Goal: Transaction & Acquisition: Purchase product/service

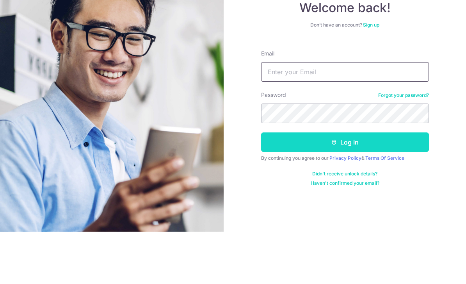
type input "[EMAIL_ADDRESS][DOMAIN_NAME]"
click at [345, 185] on button "Log in" at bounding box center [345, 195] width 168 height 20
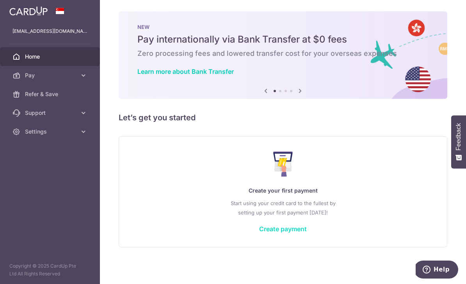
scroll to position [8, 0]
click at [259, 233] on link "Create payment" at bounding box center [283, 229] width 48 height 8
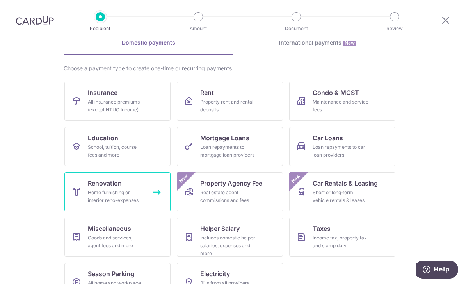
scroll to position [41, 0]
click at [111, 187] on span "Renovation" at bounding box center [105, 183] width 34 height 9
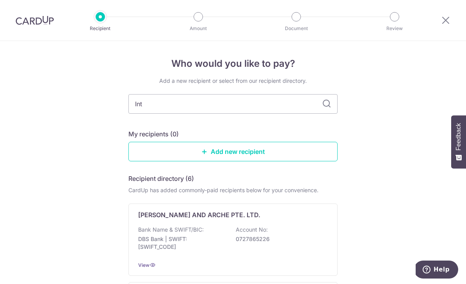
type input "Intr"
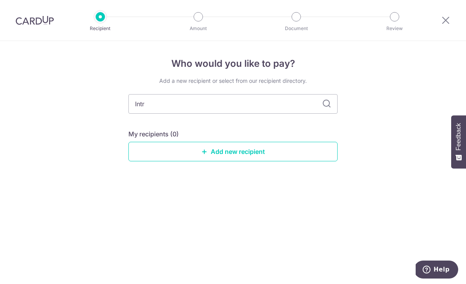
click at [330, 109] on icon at bounding box center [326, 103] width 9 height 9
click at [328, 109] on icon at bounding box center [326, 103] width 9 height 9
type input "I"
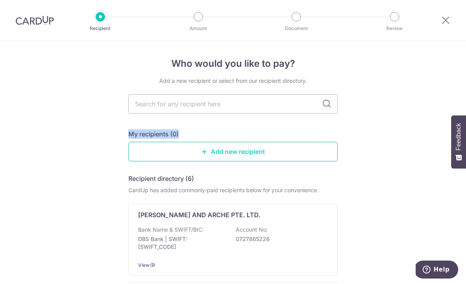
click at [236, 151] on link "Add new recipient" at bounding box center [232, 152] width 209 height 20
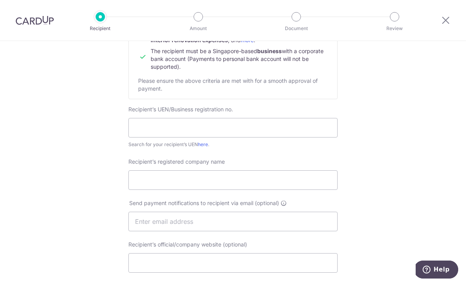
scroll to position [114, 0]
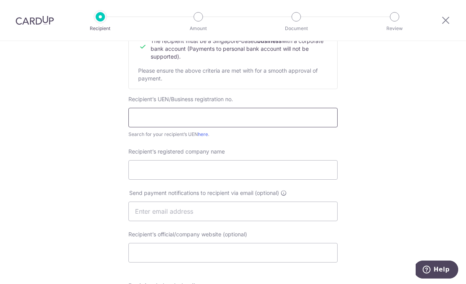
click at [190, 114] on input "text" at bounding box center [232, 118] width 209 height 20
type input "I"
type input "202139433D"
click at [167, 173] on input "Recipient’s registered company name" at bounding box center [232, 170] width 209 height 20
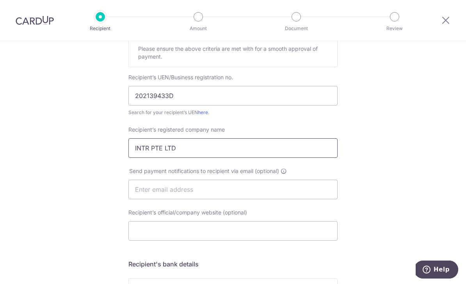
scroll to position [141, 0]
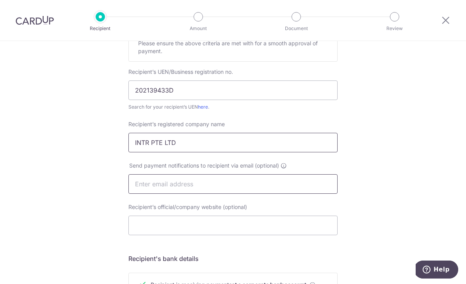
type input "INTR PTE LTD"
click at [181, 187] on input "text" at bounding box center [232, 184] width 209 height 20
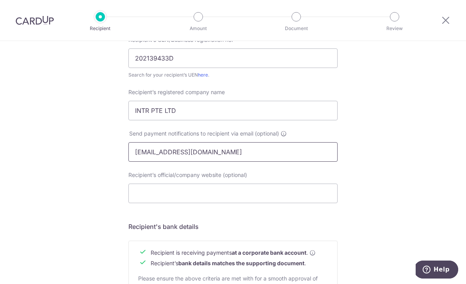
scroll to position [174, 0]
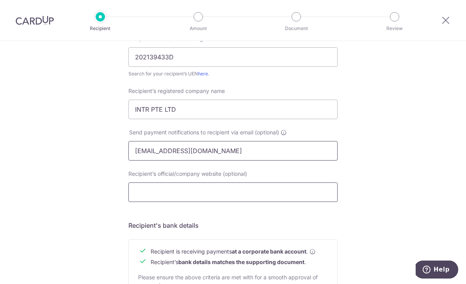
type input "hello@intr.sg"
click at [229, 200] on input "Recipient’s official/company website (optional)" at bounding box center [232, 192] width 209 height 20
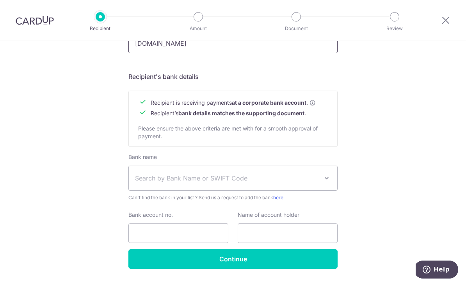
scroll to position [323, 0]
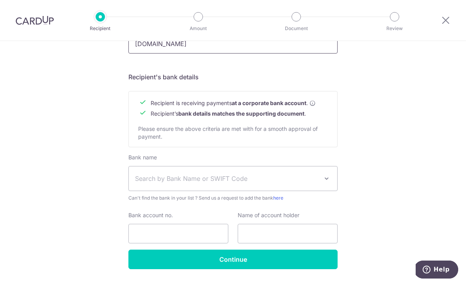
type input "www.intr.sg"
click at [235, 180] on span "Search by Bank Name or SWIFT Code" at bounding box center [227, 178] width 184 height 9
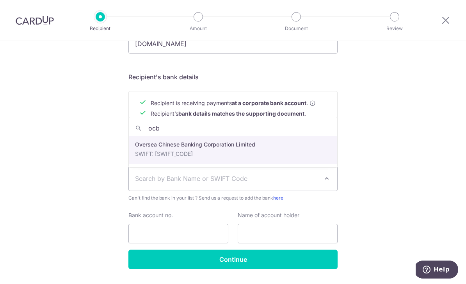
type input "ocbc"
select select "12"
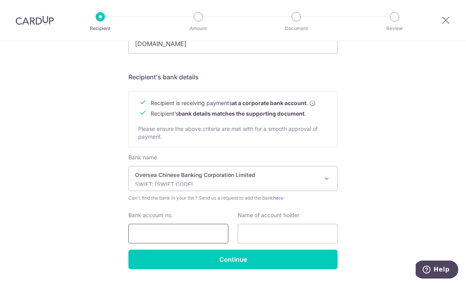
click at [155, 237] on input "Bank account no." at bounding box center [178, 234] width 100 height 20
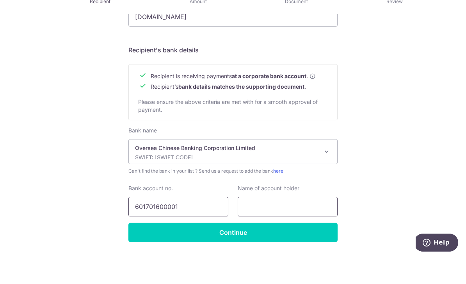
type input "601701600001"
click at [282, 224] on input "text" at bounding box center [288, 234] width 100 height 20
type input "INTR Pte Ltd"
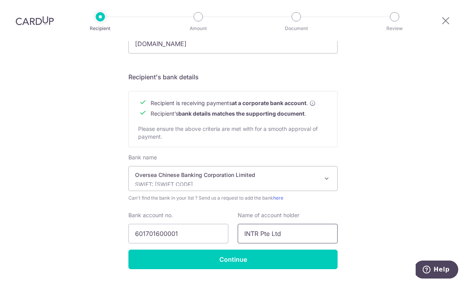
scroll to position [2, 0]
